Goal: Check status: Check status

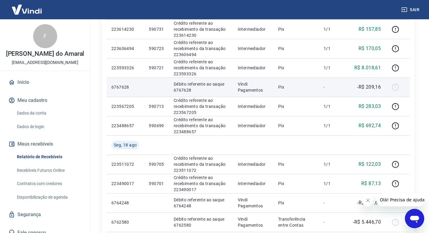
scroll to position [211, 0]
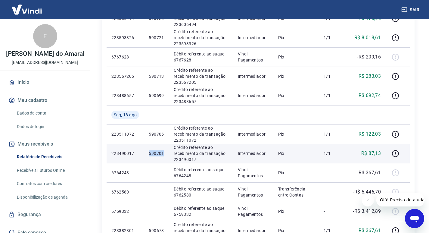
drag, startPoint x: 150, startPoint y: 153, endPoint x: 164, endPoint y: 152, distance: 13.6
click at [164, 152] on p "590701" at bounding box center [156, 153] width 15 height 6
copy p "590701"
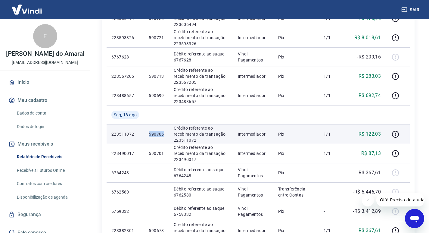
drag, startPoint x: 164, startPoint y: 133, endPoint x: 150, endPoint y: 134, distance: 14.5
click at [150, 134] on td "590705" at bounding box center [156, 133] width 25 height 19
copy p "590705"
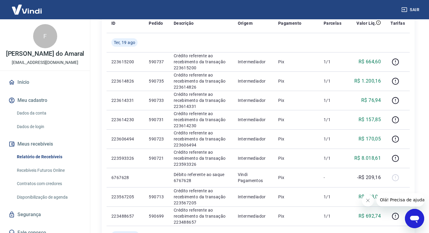
scroll to position [0, 0]
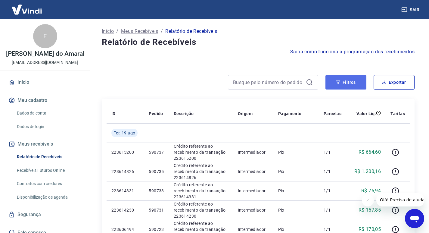
click at [356, 80] on button "Filtros" at bounding box center [346, 82] width 41 height 14
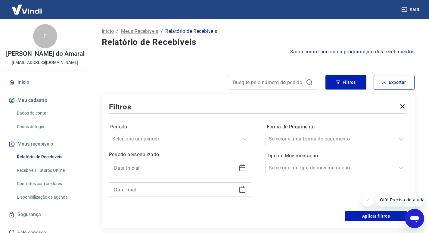
click at [242, 167] on icon at bounding box center [243, 167] width 6 height 1
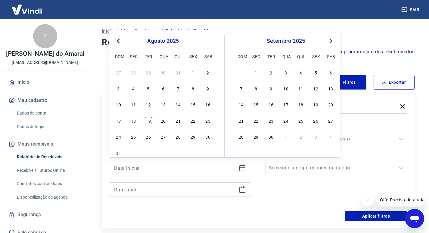
click at [149, 121] on div "19" at bounding box center [148, 120] width 7 height 7
click at [242, 190] on icon at bounding box center [242, 189] width 7 height 7
type input "[DATE]"
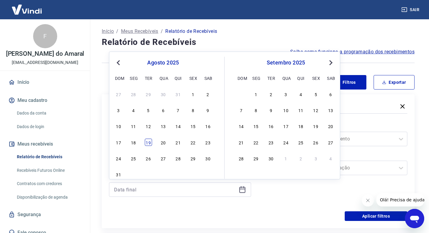
click at [147, 143] on div "19" at bounding box center [148, 142] width 7 height 7
click at [372, 200] on button "Fechar mensagem da empresa" at bounding box center [368, 200] width 12 height 12
type input "[DATE]"
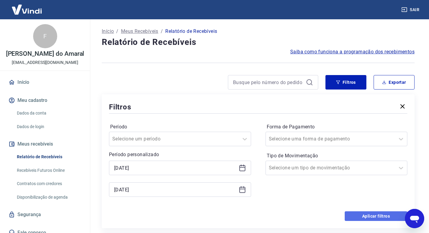
click at [372, 214] on button "Aplicar filtros" at bounding box center [376, 216] width 63 height 10
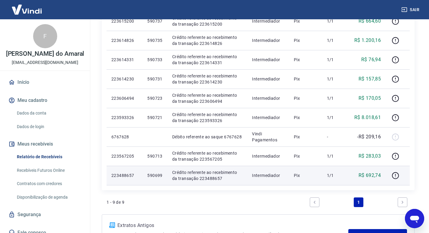
scroll to position [161, 0]
